Goal: Task Accomplishment & Management: Manage account settings

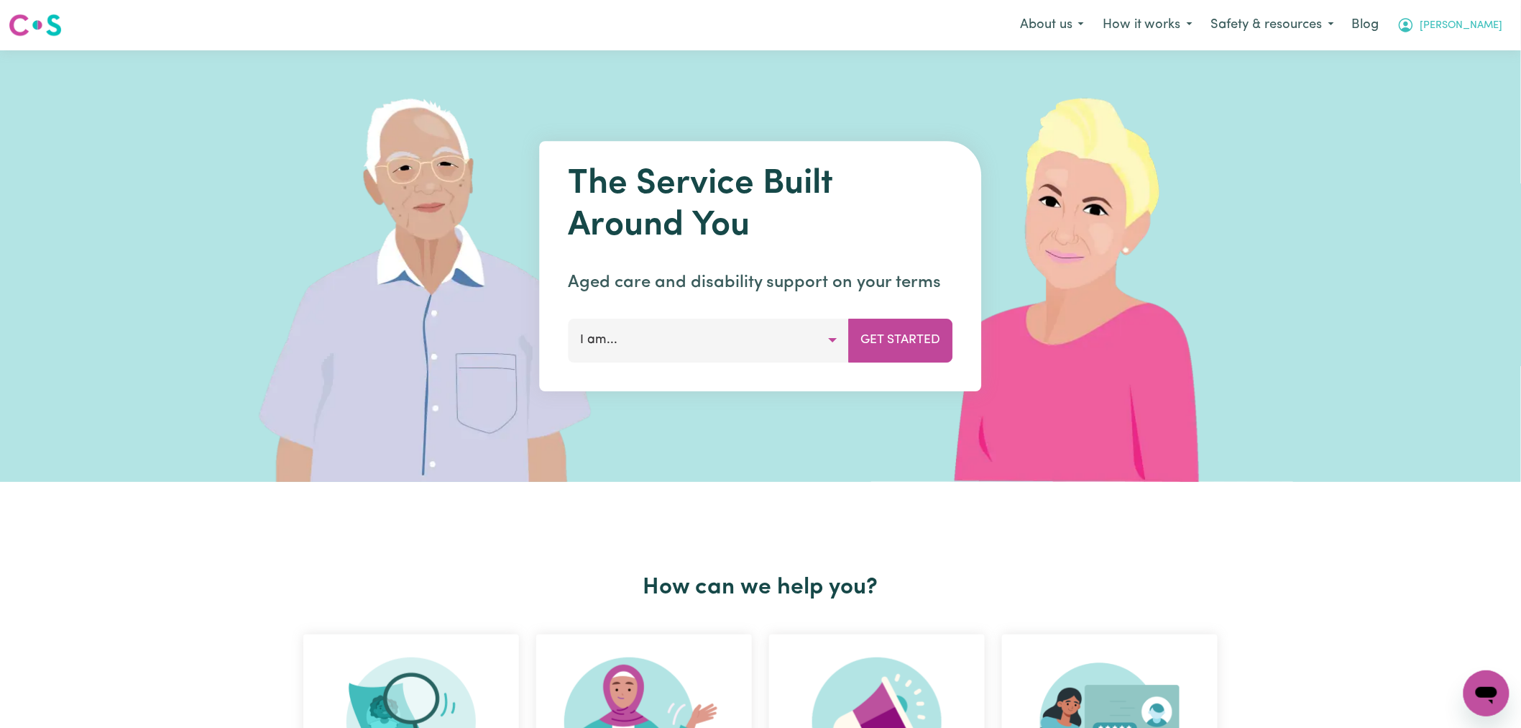
click at [1484, 29] on span "Lindsay" at bounding box center [1462, 26] width 83 height 16
click at [1462, 91] on link "Logout" at bounding box center [1455, 82] width 114 height 27
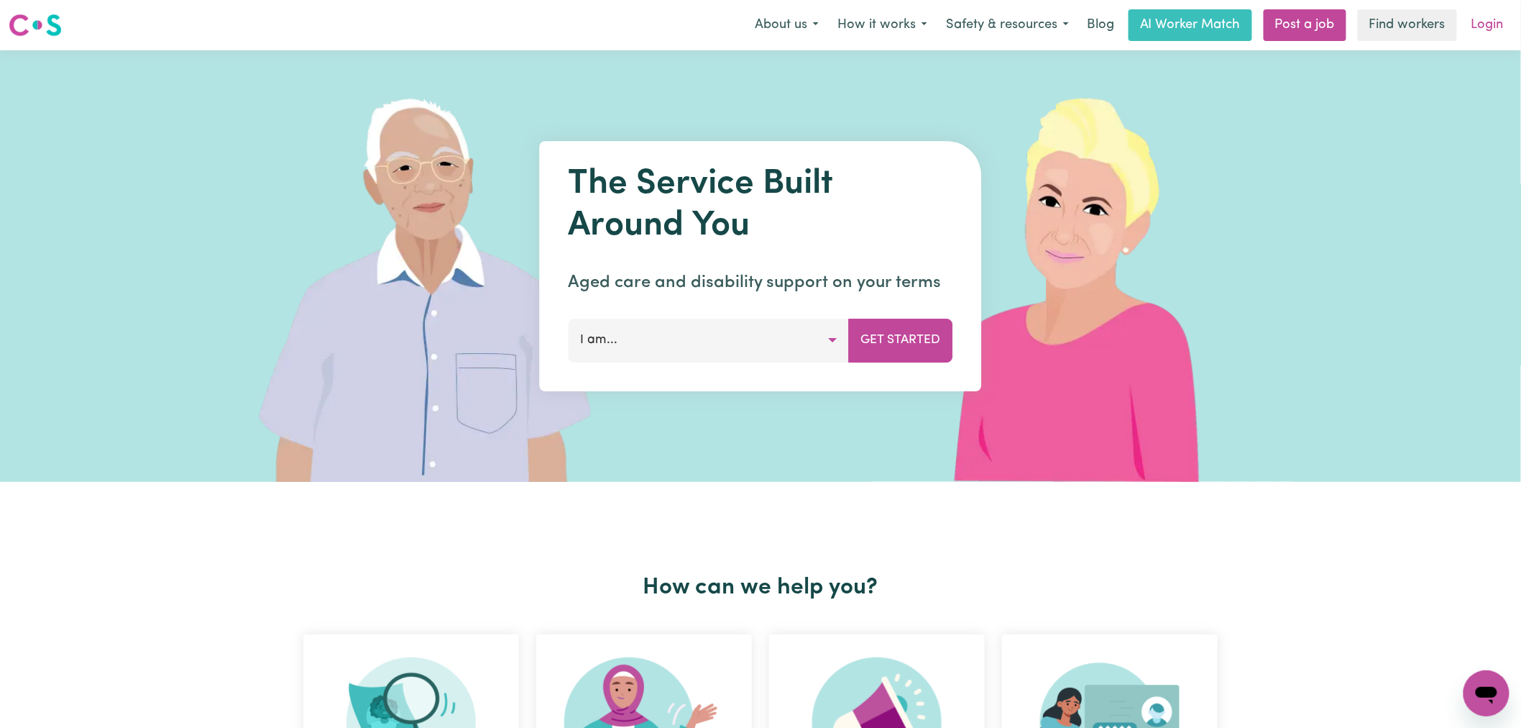
click at [1488, 22] on link "Login" at bounding box center [1488, 25] width 50 height 32
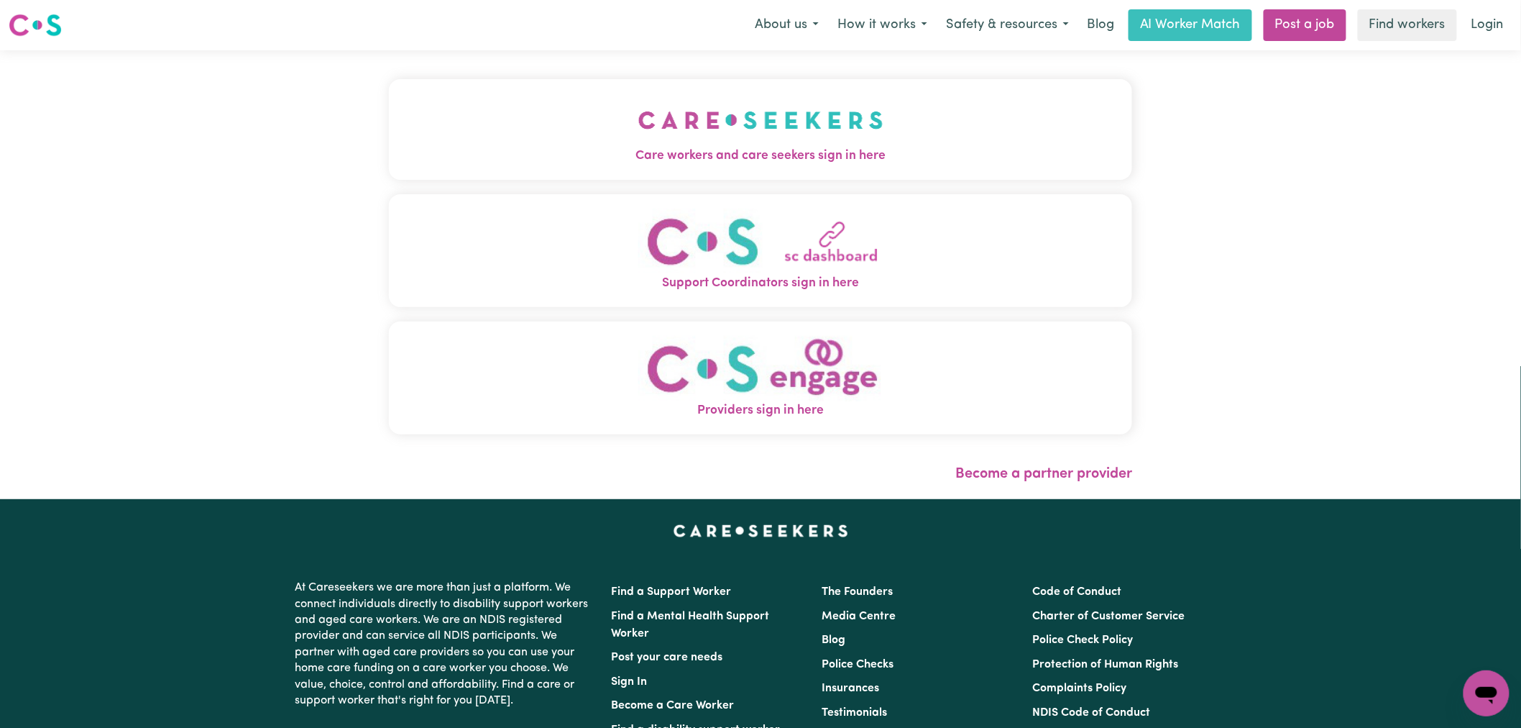
click at [512, 370] on button "Providers sign in here" at bounding box center [760, 377] width 743 height 113
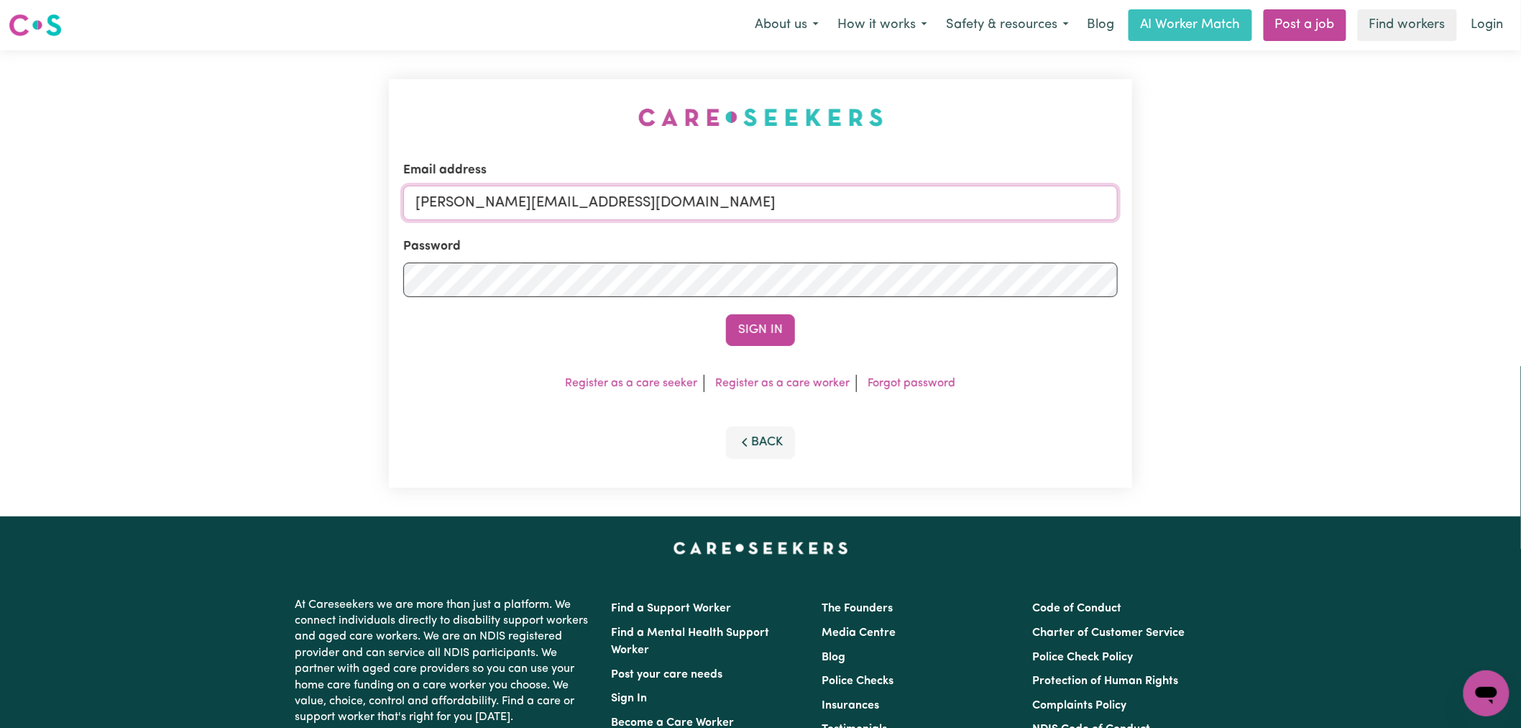
drag, startPoint x: 623, startPoint y: 203, endPoint x: 623, endPoint y: 216, distance: 13.7
click at [623, 203] on input "[PERSON_NAME][EMAIL_ADDRESS][DOMAIN_NAME]" at bounding box center [760, 202] width 715 height 35
drag, startPoint x: 606, startPoint y: 209, endPoint x: 493, endPoint y: 206, distance: 112.9
click at [493, 206] on input "[EMAIL_ADDRESS][PERSON_NAME][DOMAIN_NAME]" at bounding box center [760, 202] width 715 height 35
type input "[EMAIL_ADDRESS][PERSON_NAME][DOMAIN_NAME]"
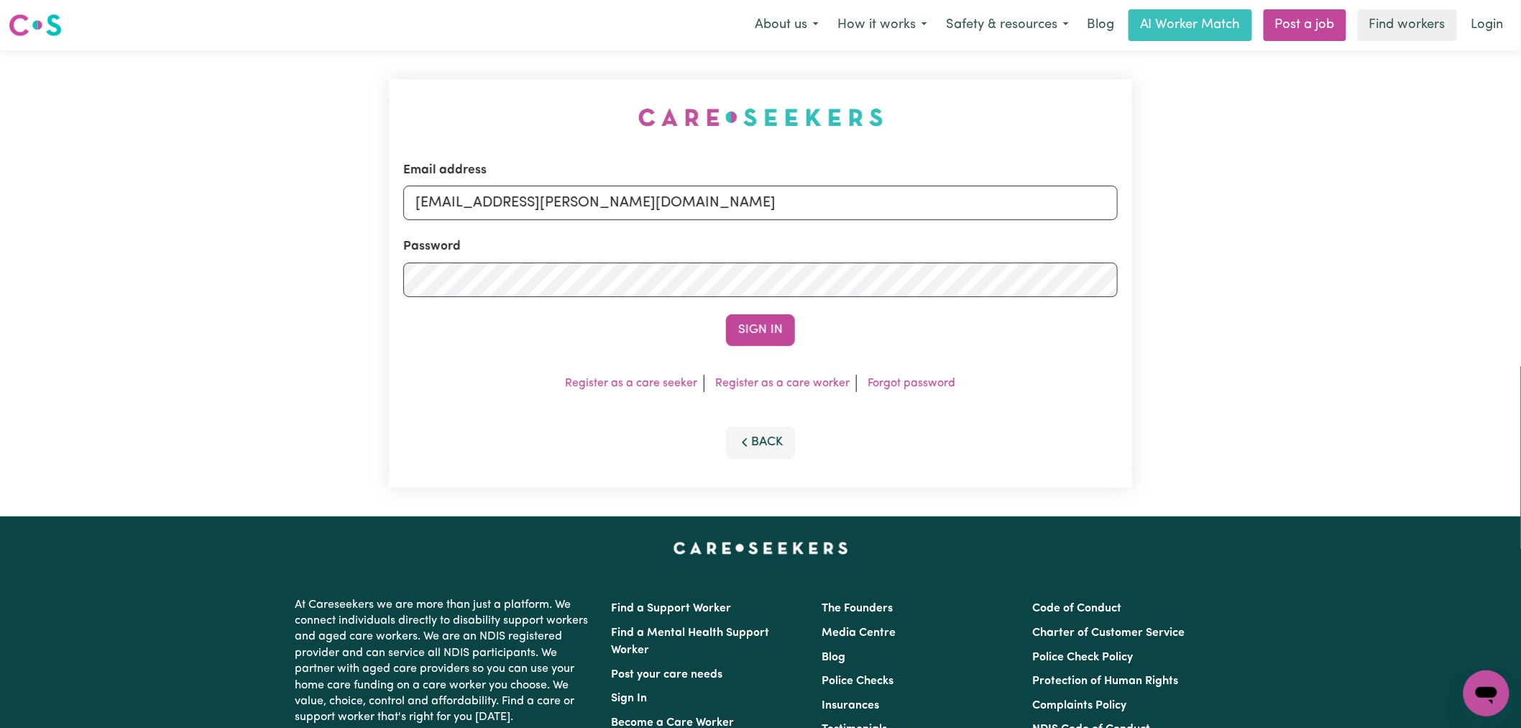
click at [760, 338] on button "Sign In" at bounding box center [760, 330] width 69 height 32
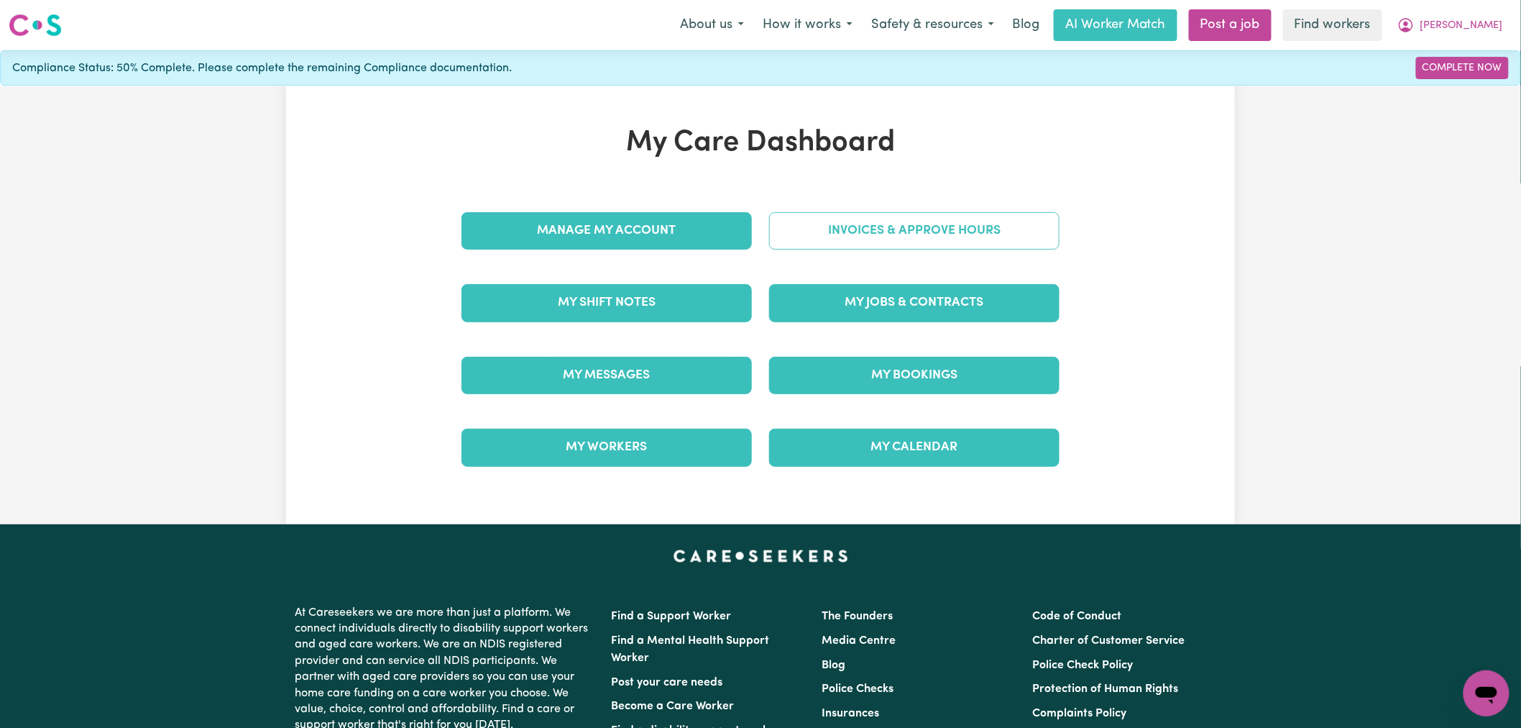
drag, startPoint x: 864, startPoint y: 211, endPoint x: 886, endPoint y: 232, distance: 29.5
click at [864, 211] on div "Invoices & Approve Hours" at bounding box center [915, 231] width 308 height 72
click at [889, 237] on link "Invoices & Approve Hours" at bounding box center [914, 230] width 290 height 37
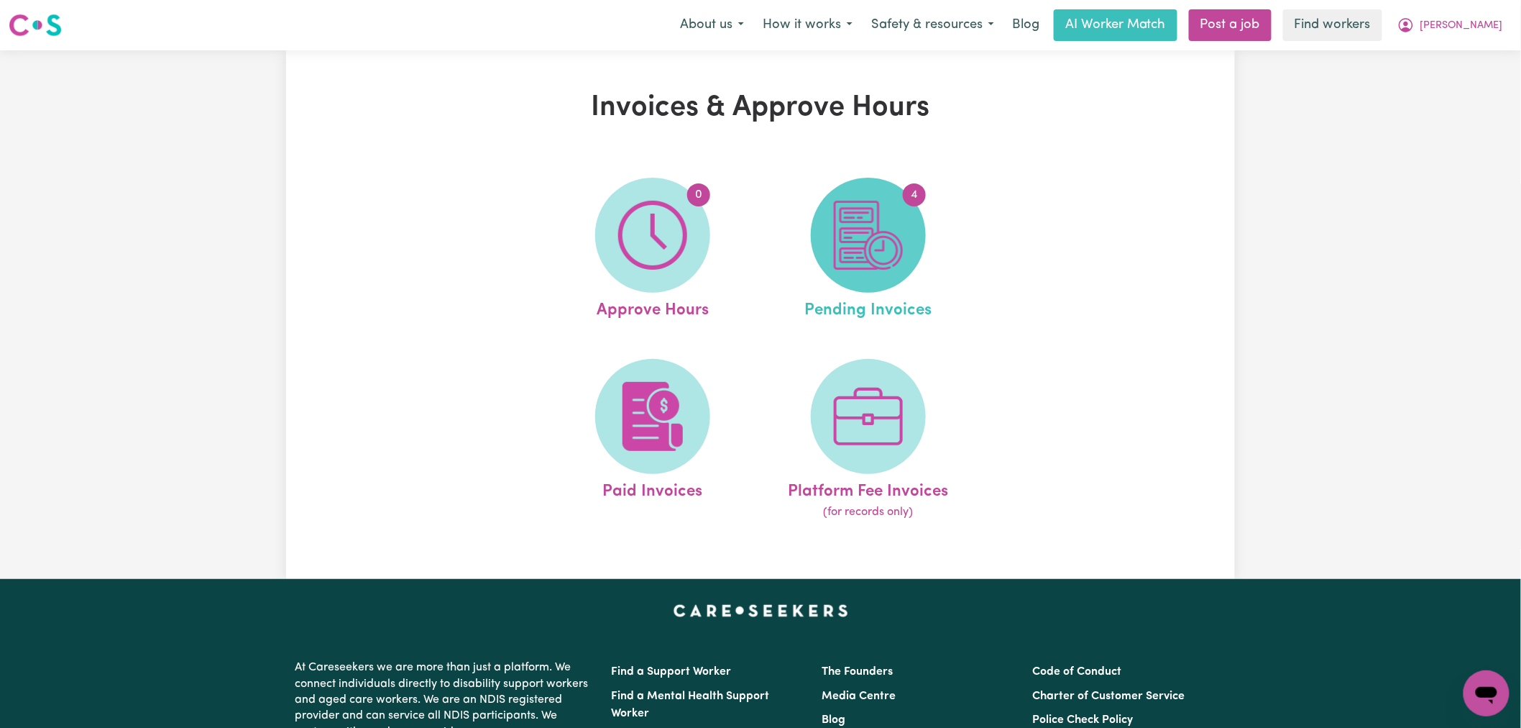
click at [868, 262] on img at bounding box center [868, 235] width 69 height 69
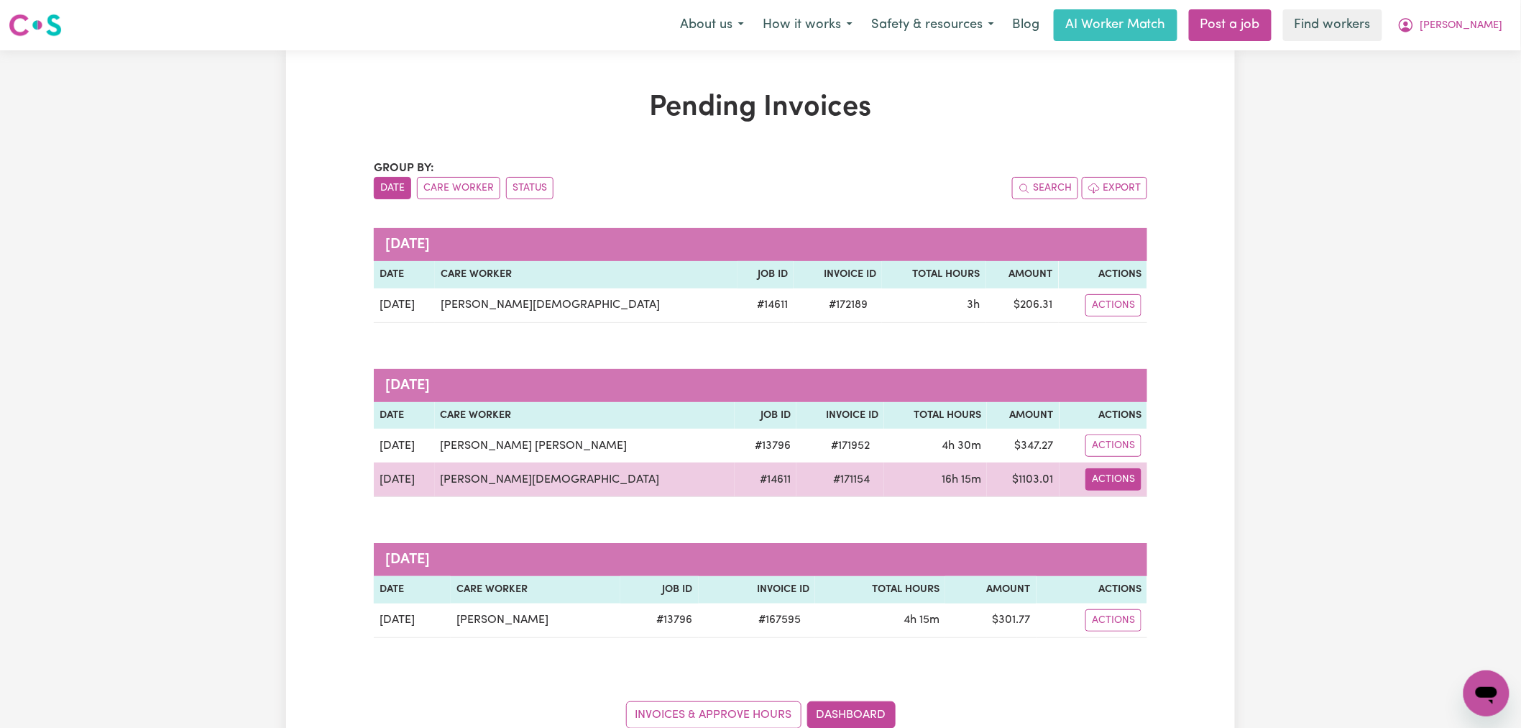
click at [1117, 480] on button "Actions" at bounding box center [1114, 479] width 56 height 22
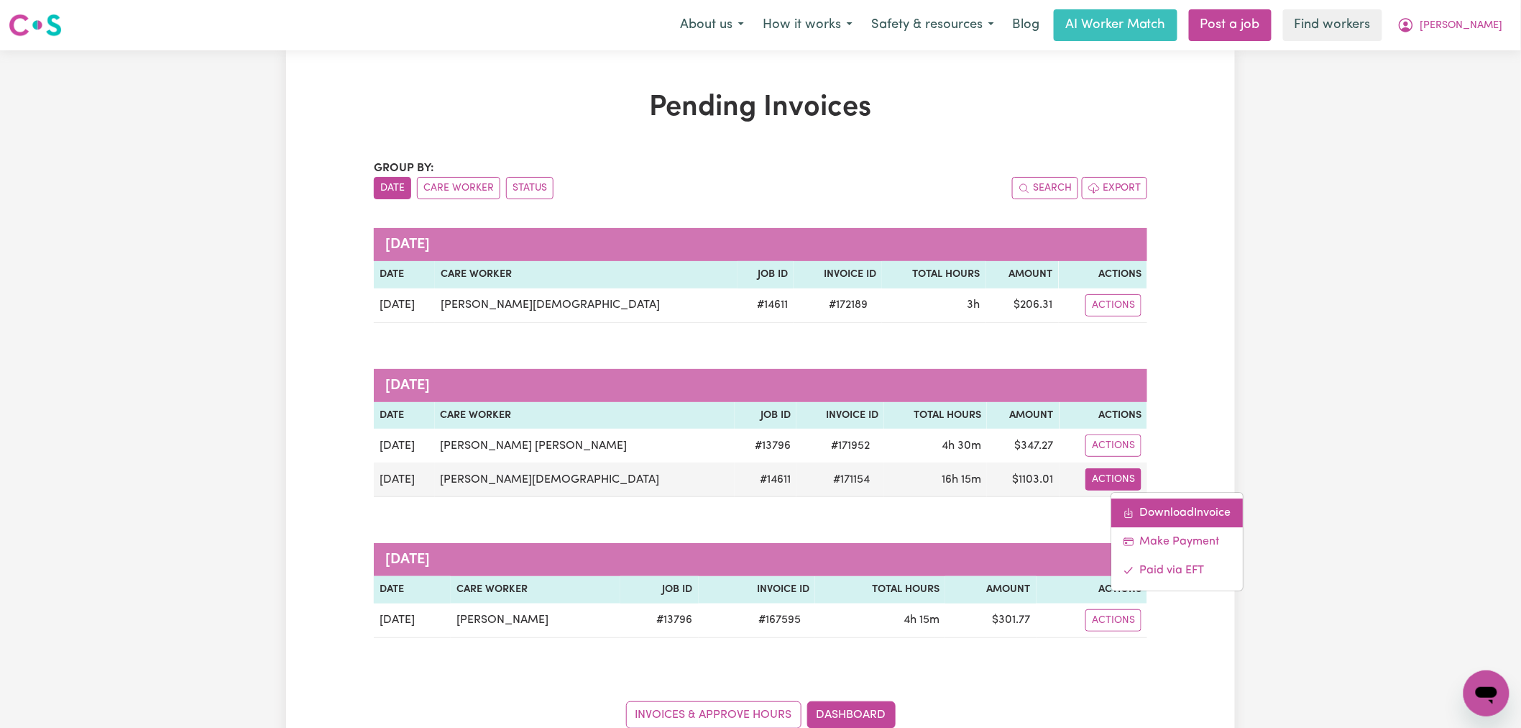
click at [1138, 519] on link "Download Invoice" at bounding box center [1178, 513] width 132 height 29
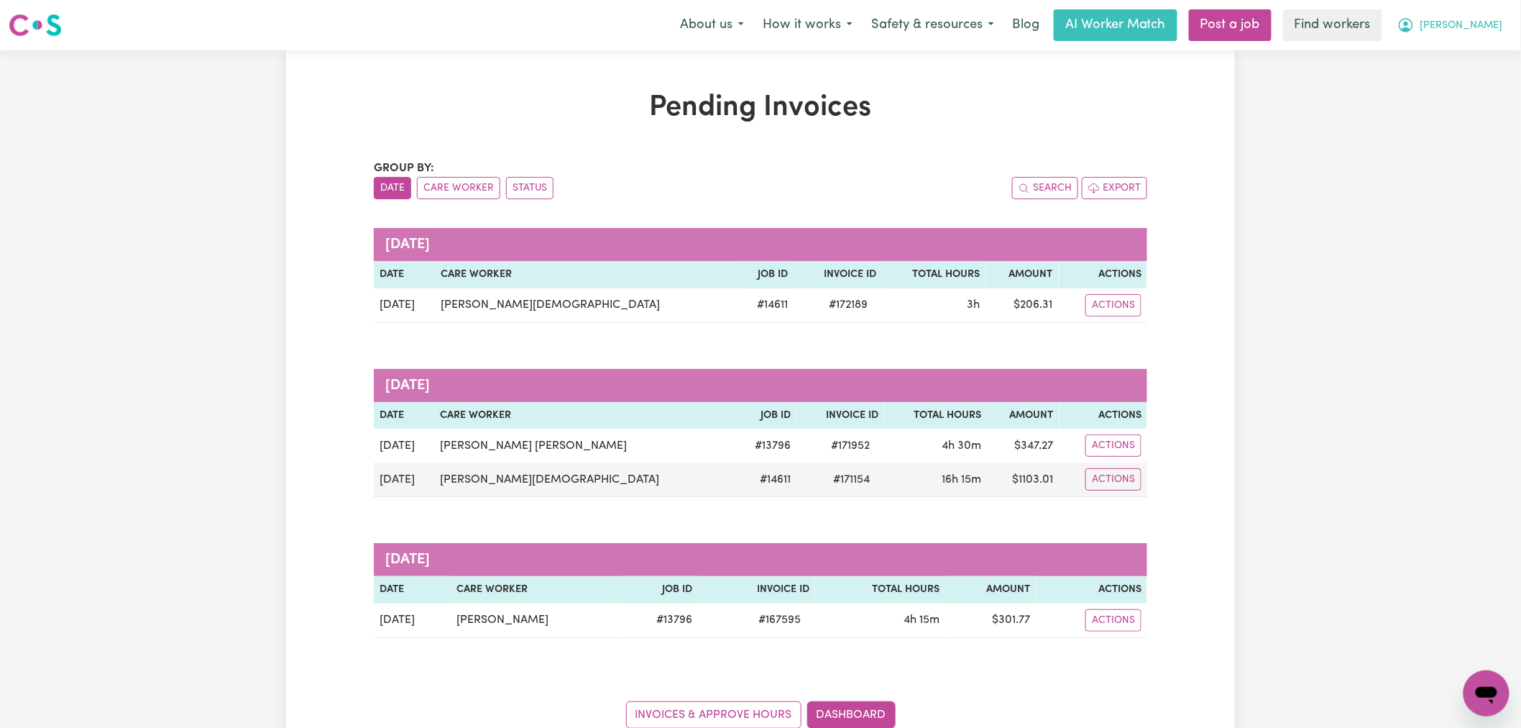
drag, startPoint x: 1470, startPoint y: 14, endPoint x: 1475, endPoint y: 37, distance: 23.7
click at [1470, 15] on button "[PERSON_NAME]" at bounding box center [1450, 25] width 124 height 30
click at [1475, 54] on link "My Dashboard" at bounding box center [1455, 55] width 114 height 27
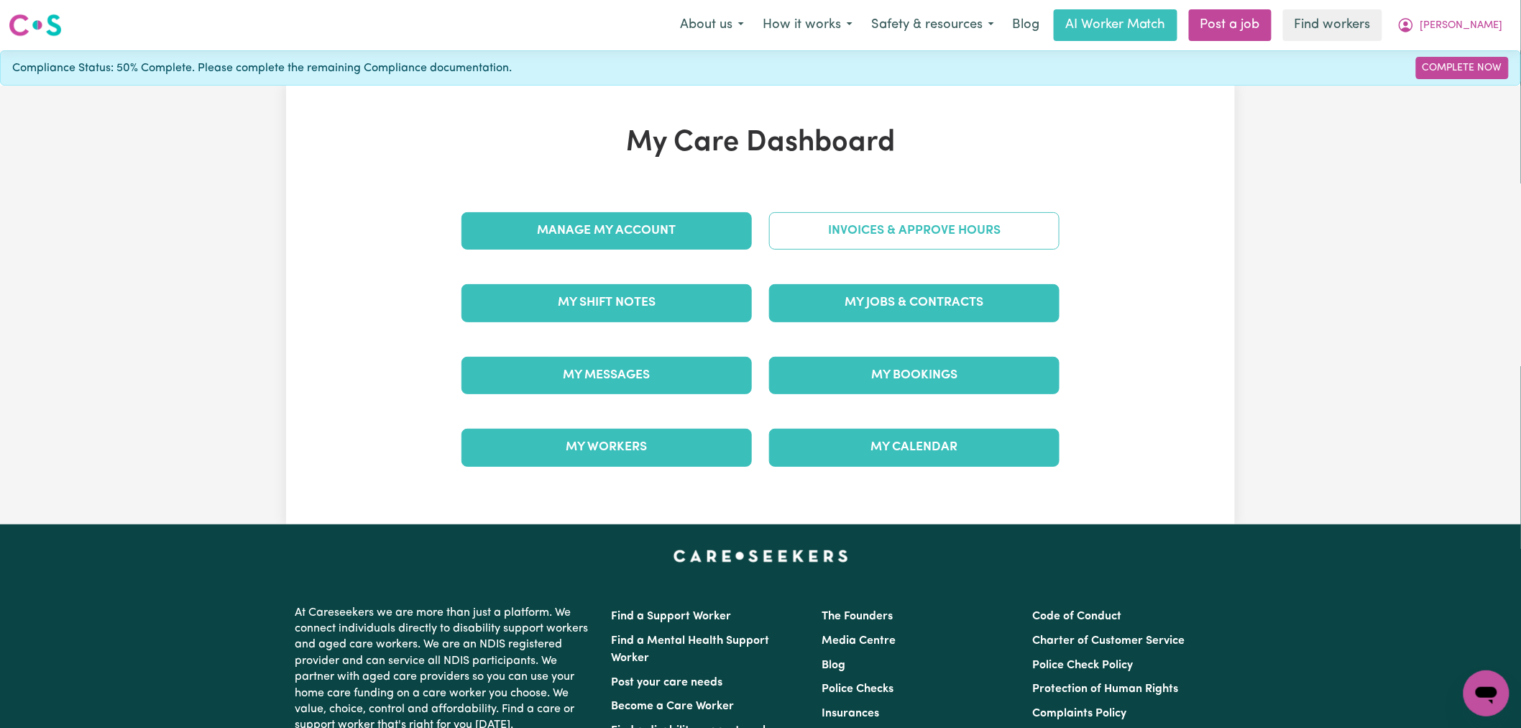
click at [1004, 221] on link "Invoices & Approve Hours" at bounding box center [914, 230] width 290 height 37
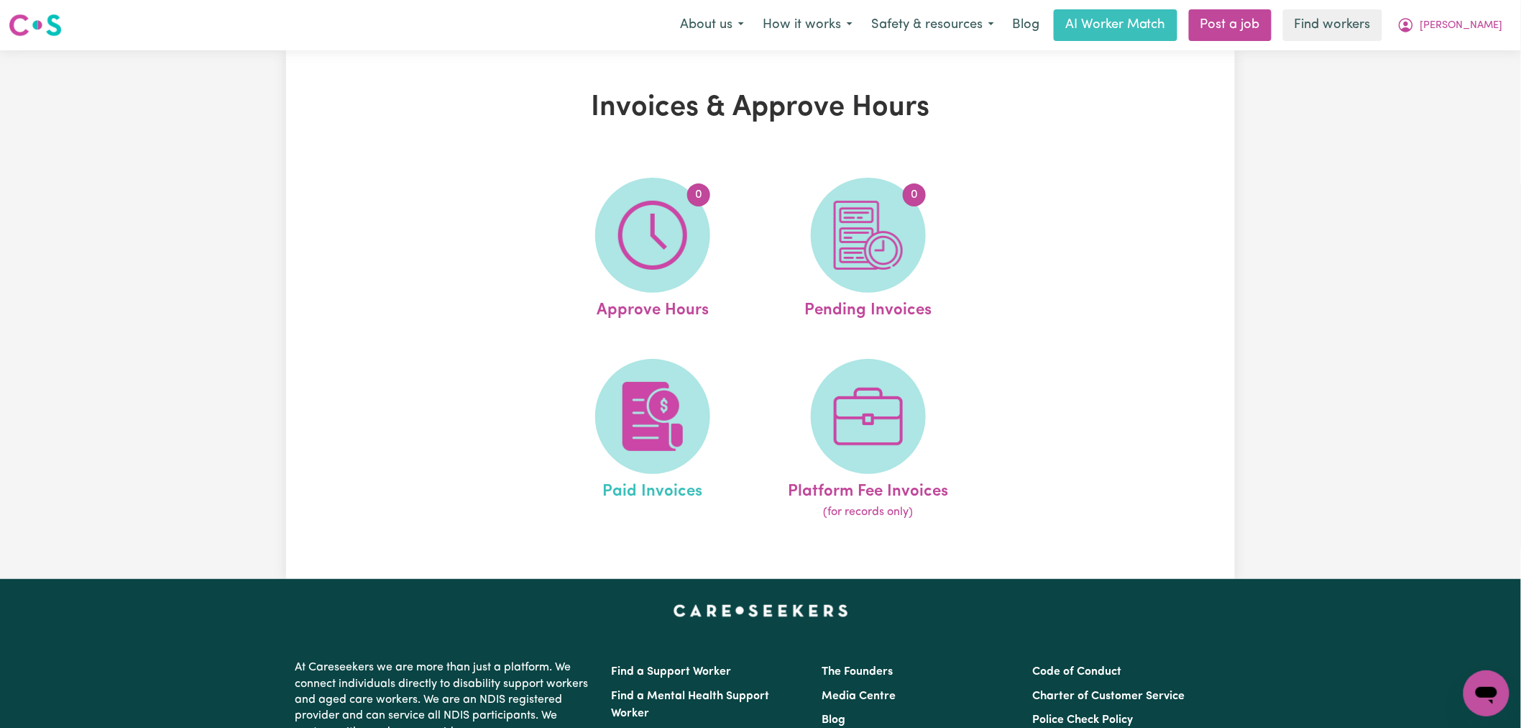
click at [645, 492] on span "Paid Invoices" at bounding box center [652, 489] width 100 height 30
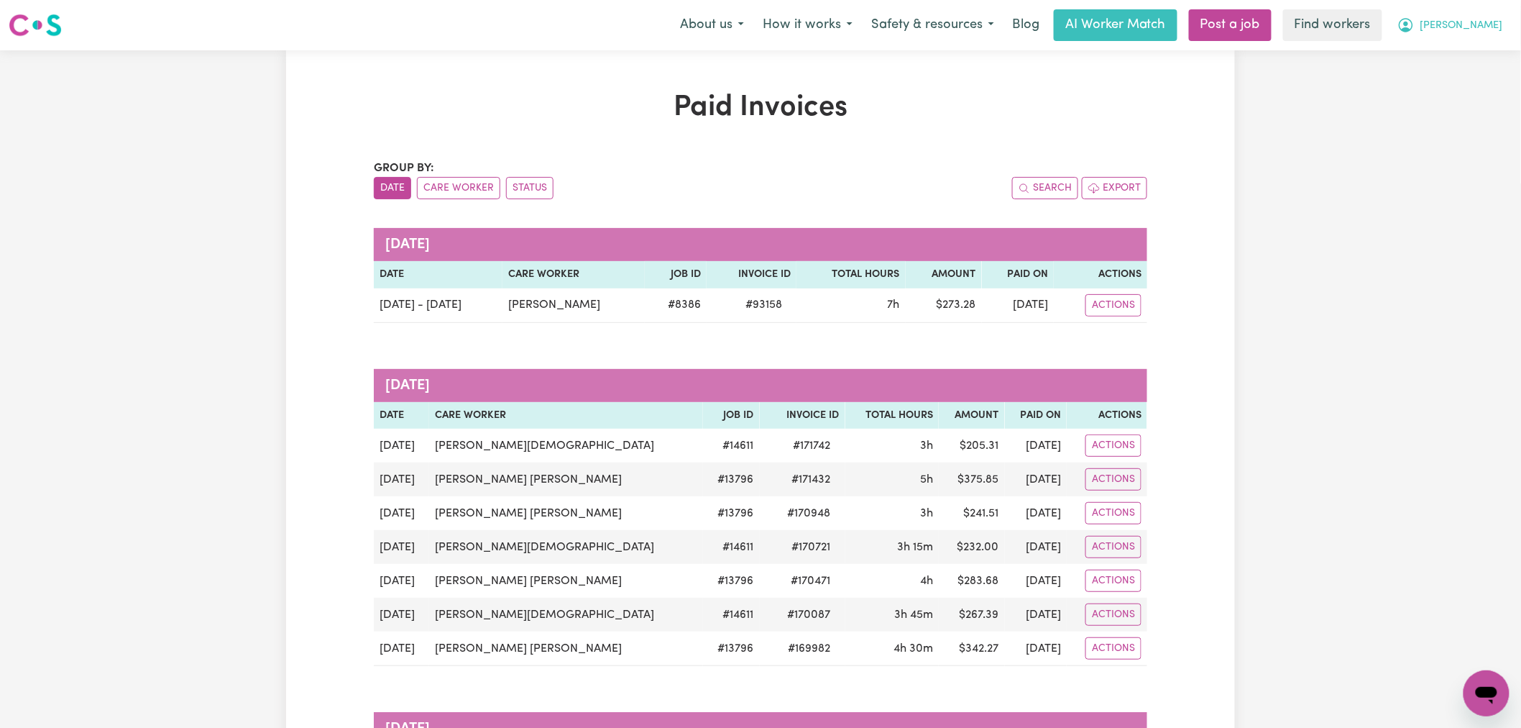
click at [1500, 24] on span "[PERSON_NAME]" at bounding box center [1462, 26] width 83 height 16
click at [1490, 65] on link "My Dashboard" at bounding box center [1455, 55] width 114 height 27
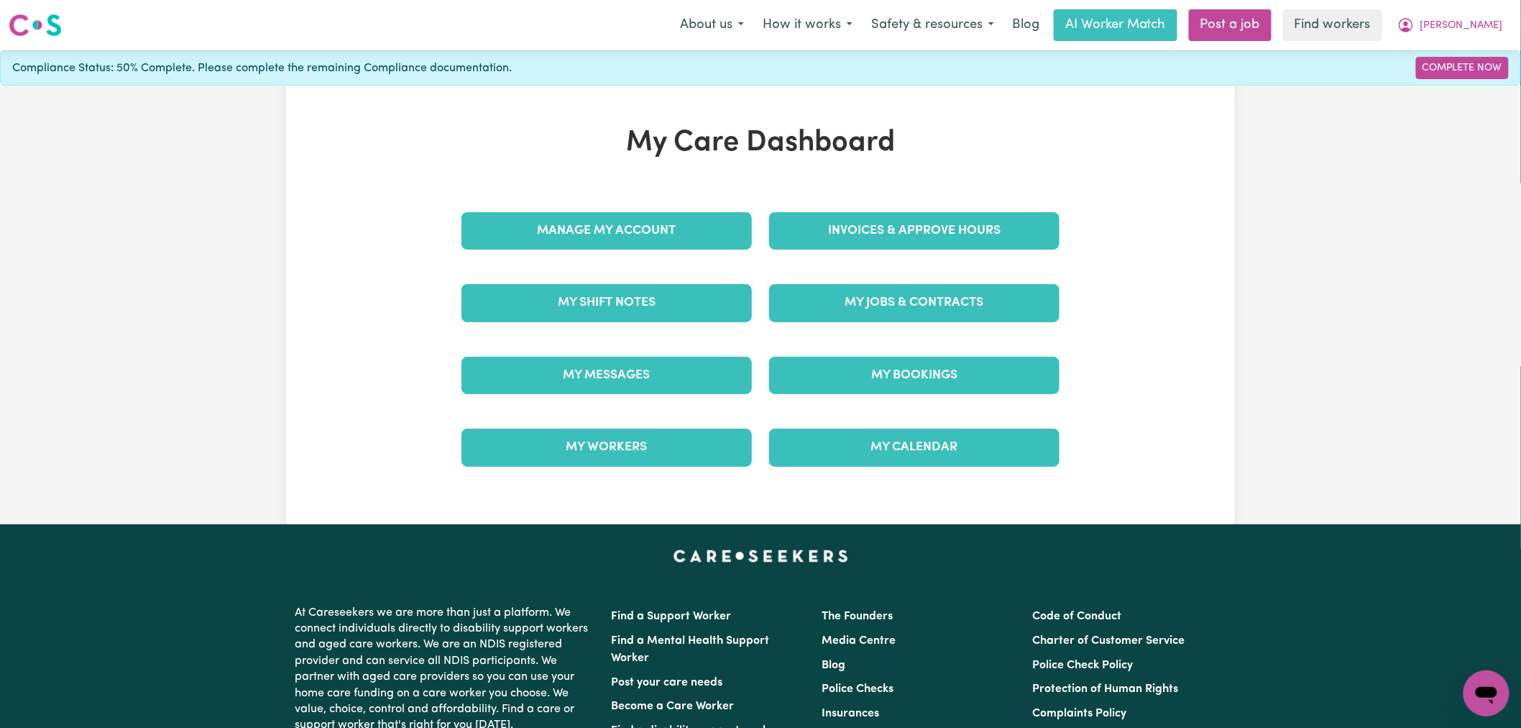
click at [910, 252] on div "Invoices & Approve Hours" at bounding box center [915, 231] width 308 height 72
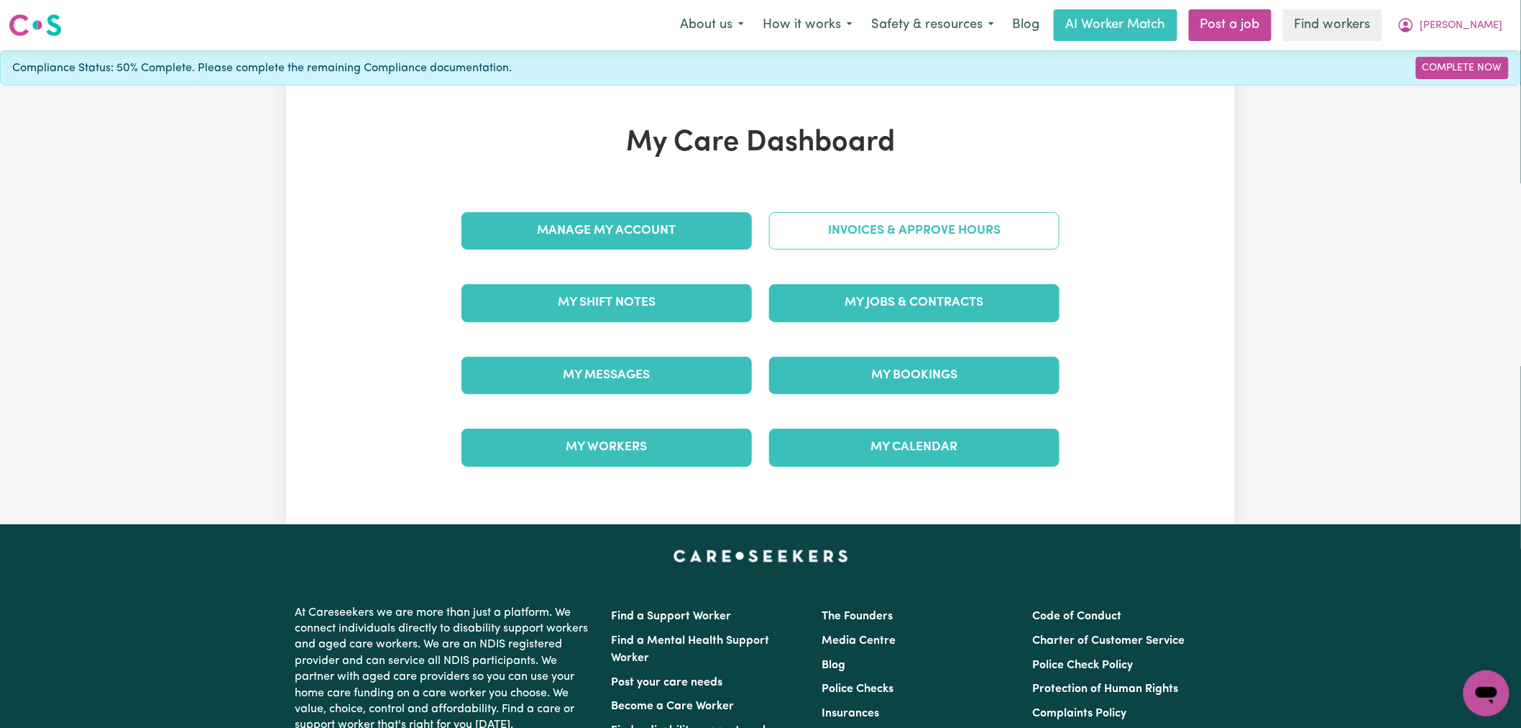
click at [857, 241] on link "Invoices & Approve Hours" at bounding box center [914, 230] width 290 height 37
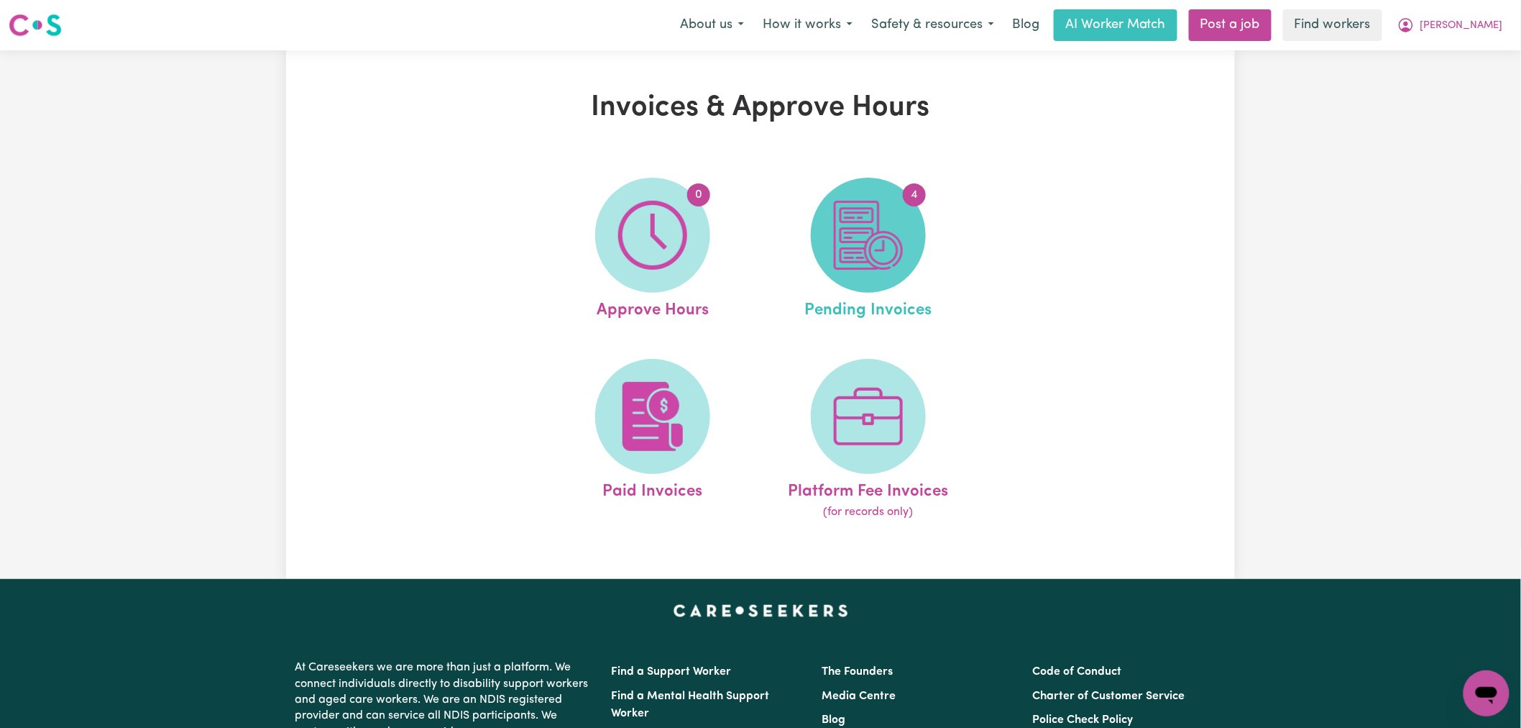
click at [863, 244] on img at bounding box center [868, 235] width 69 height 69
